Goal: Information Seeking & Learning: Check status

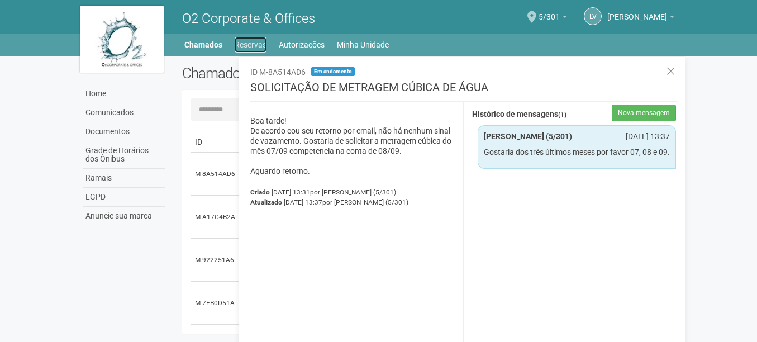
click at [252, 40] on link "Reservas" at bounding box center [251, 45] width 32 height 16
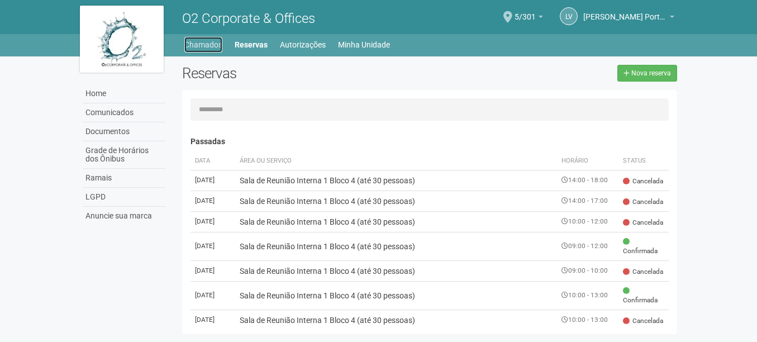
click at [213, 40] on link "Chamados" at bounding box center [203, 45] width 38 height 16
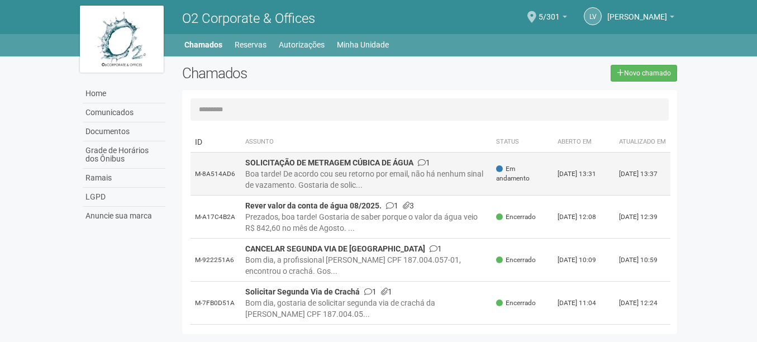
click at [365, 184] on div "Boa tarde! De acordo cou seu retorno por email, não há nenhum sinal de vazament…" at bounding box center [366, 179] width 243 height 22
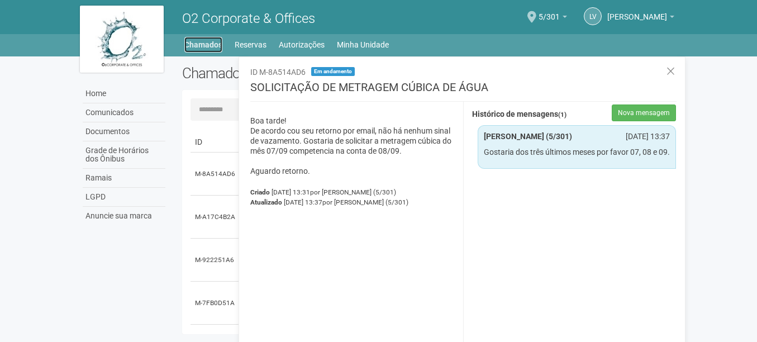
click at [211, 50] on link "Chamados" at bounding box center [203, 45] width 38 height 16
